Goal: Find specific page/section: Find specific page/section

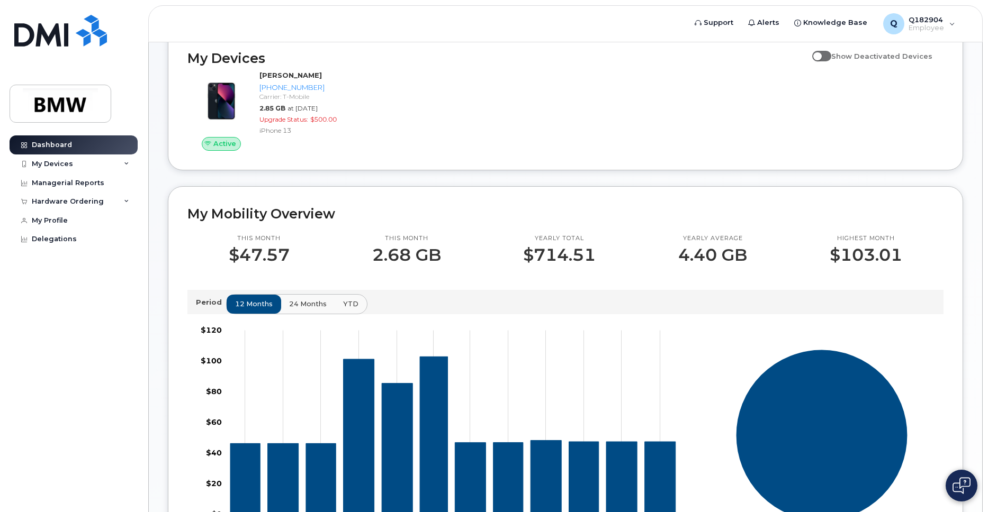
scroll to position [187, 0]
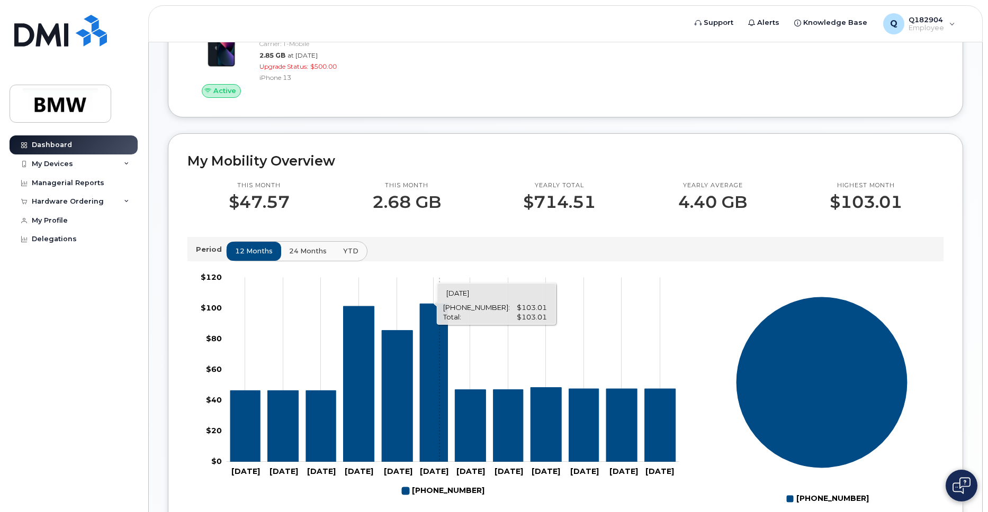
click at [439, 360] on icon "864-748-6404" at bounding box center [434, 383] width 28 height 158
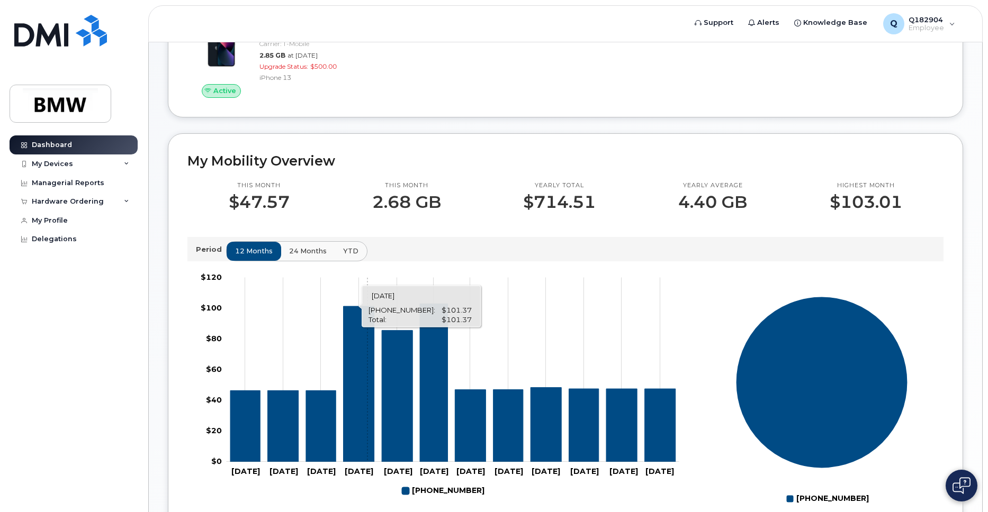
click at [367, 392] on icon "864-748-6404" at bounding box center [359, 385] width 31 height 156
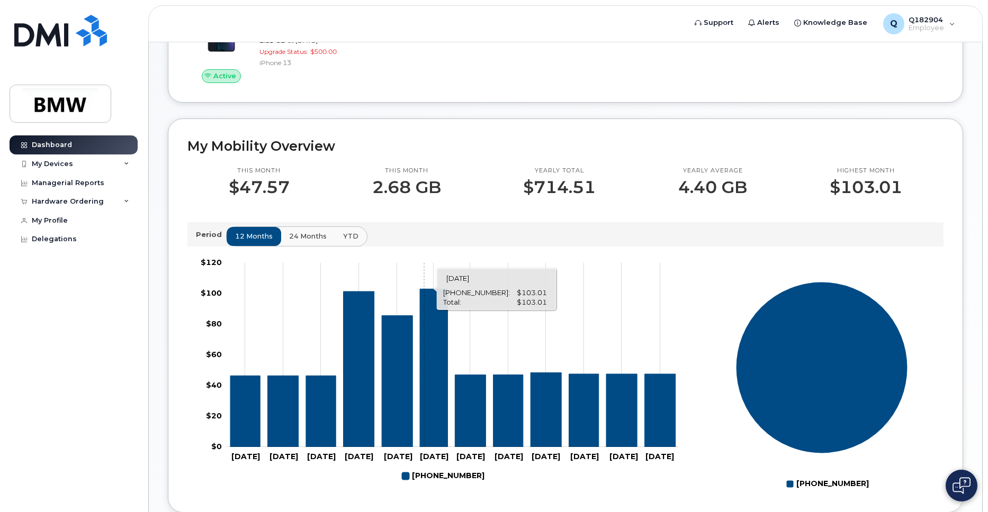
scroll to position [265, 0]
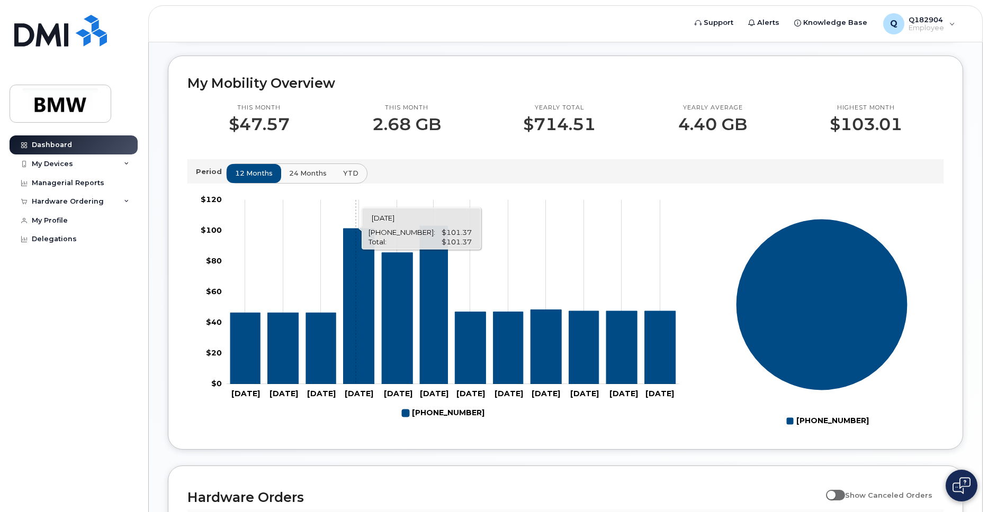
click at [356, 363] on icon "864-748-6404" at bounding box center [359, 307] width 31 height 156
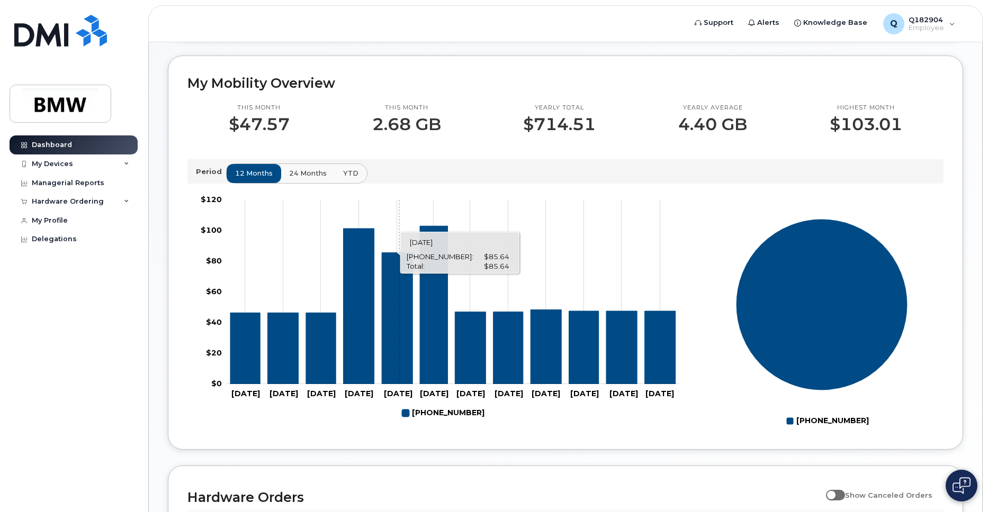
click at [399, 358] on icon "864-748-6404" at bounding box center [397, 318] width 31 height 131
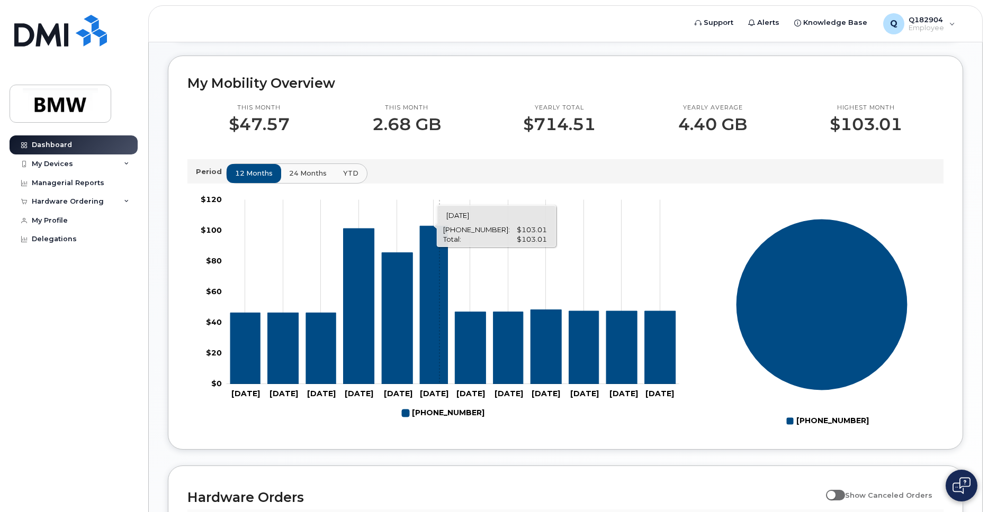
click at [439, 356] on icon "864-748-6404" at bounding box center [434, 305] width 28 height 158
click at [429, 346] on icon "864-748-6404" at bounding box center [434, 305] width 28 height 158
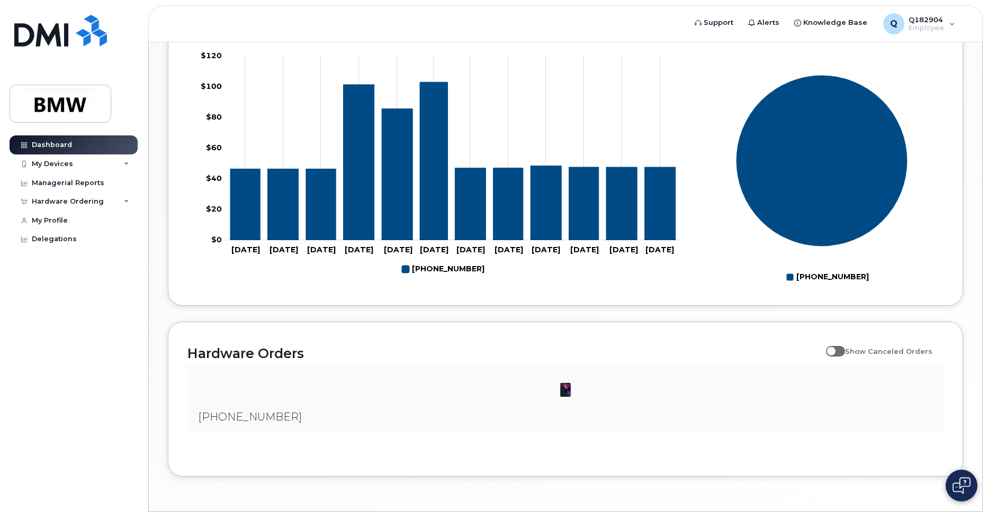
scroll to position [293, 0]
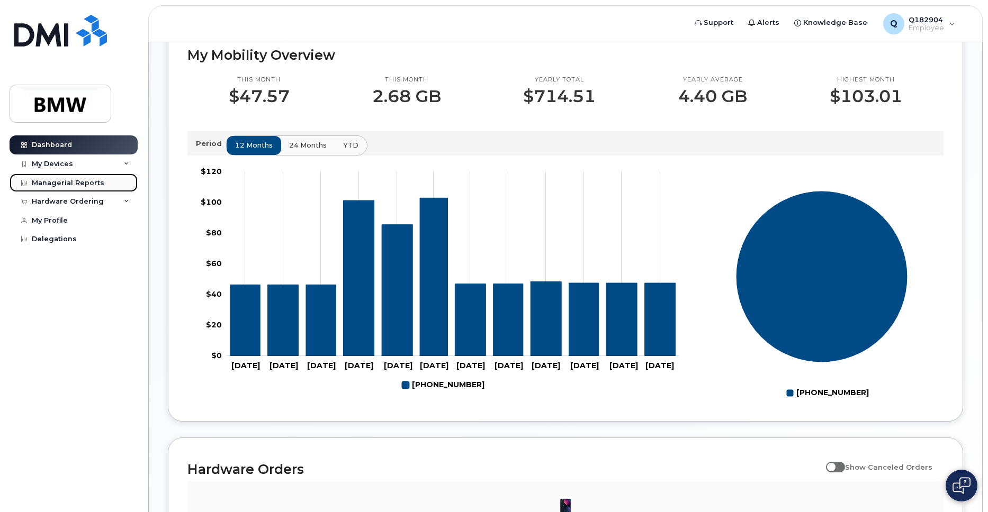
click at [115, 188] on link "Managerial Reports" at bounding box center [74, 183] width 128 height 19
